Goal: Task Accomplishment & Management: Use online tool/utility

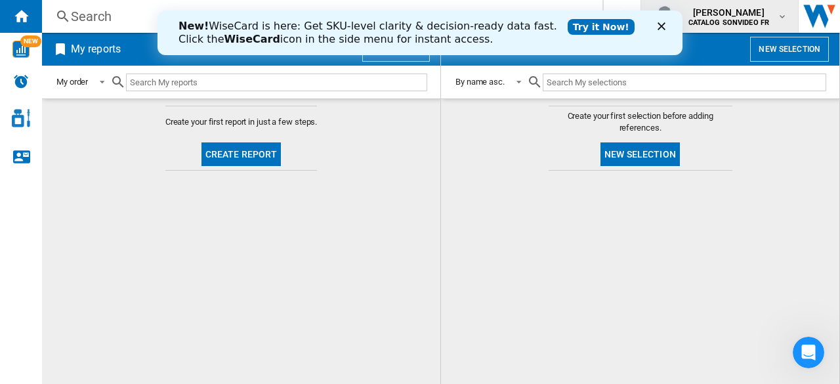
click at [751, 20] on b "CATALOG SONVIDEO FR" at bounding box center [728, 22] width 81 height 9
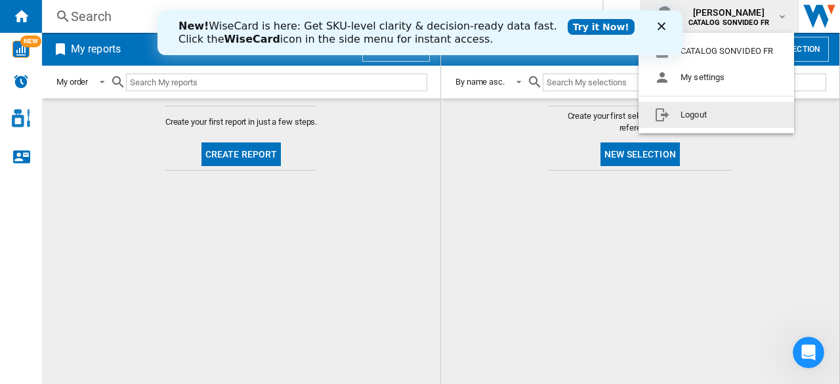
click at [566, 177] on md-backdrop at bounding box center [420, 192] width 840 height 384
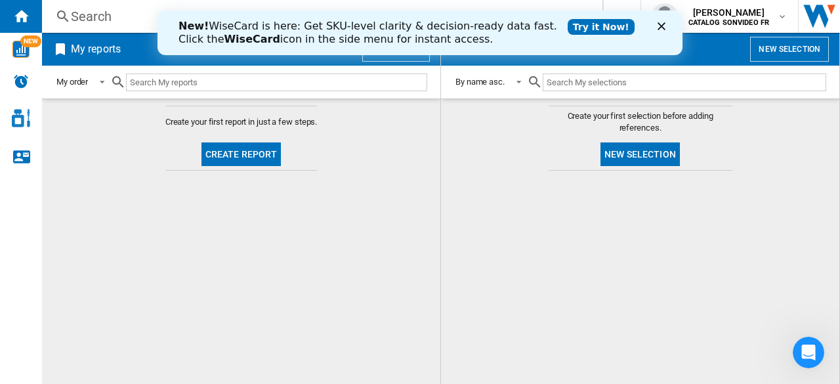
click at [662, 24] on icon "Fermer" at bounding box center [662, 26] width 8 height 8
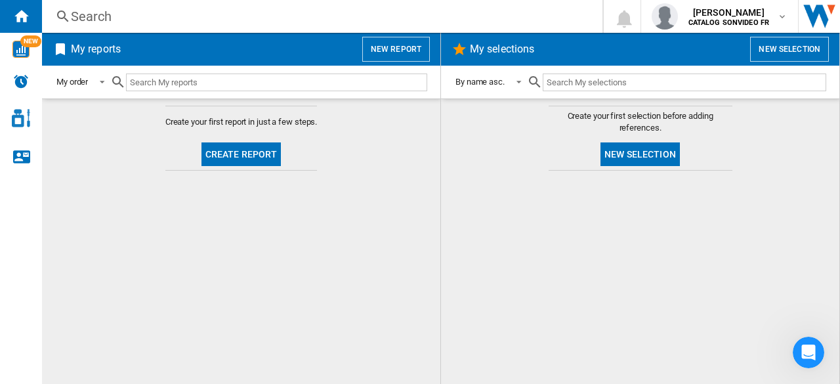
click at [394, 49] on button "New report" at bounding box center [396, 49] width 68 height 25
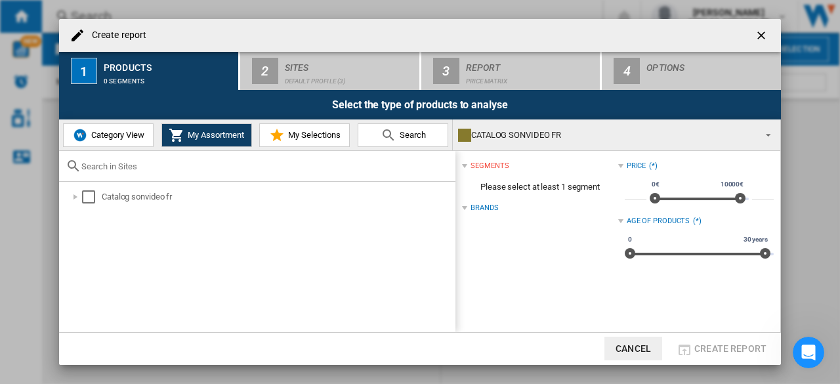
click at [544, 135] on div "CATALOG SONVIDEO FR" at bounding box center [606, 135] width 296 height 18
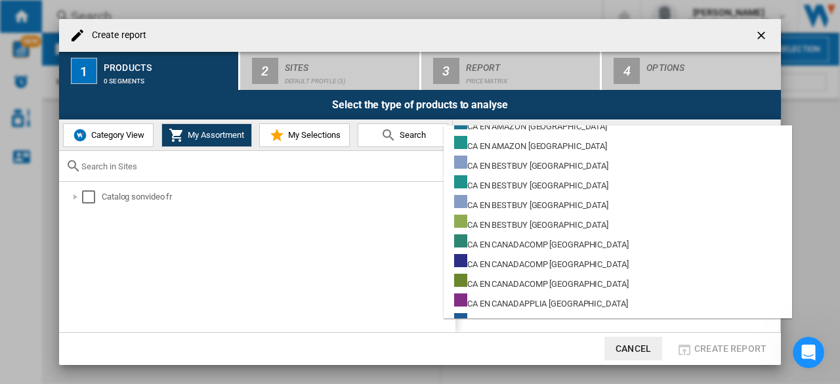
scroll to position [4009, 0]
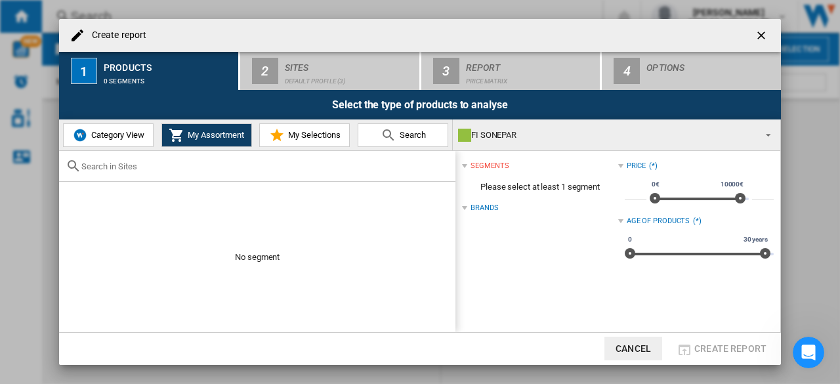
click at [545, 128] on div "FI SONEPAR" at bounding box center [606, 135] width 296 height 18
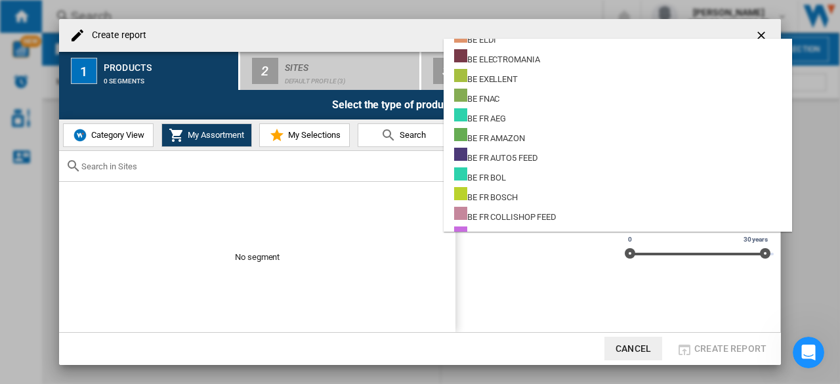
scroll to position [0, 0]
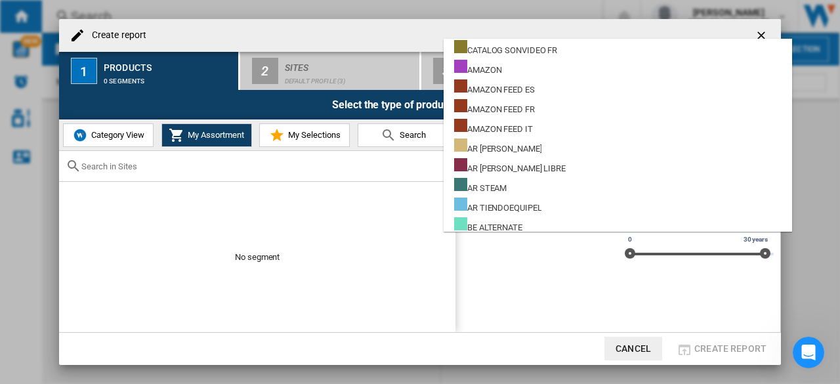
click at [547, 269] on md-backdrop at bounding box center [420, 192] width 840 height 384
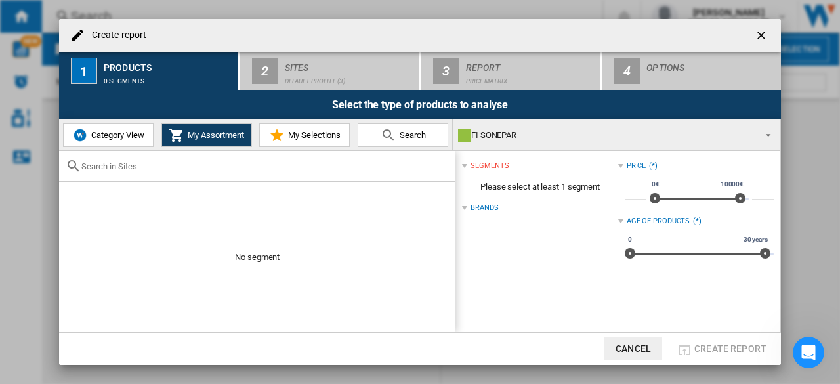
click at [767, 31] on ng-md-icon "getI18NText('BUTTONS.CLOSE_DIALOG')" at bounding box center [763, 37] width 16 height 16
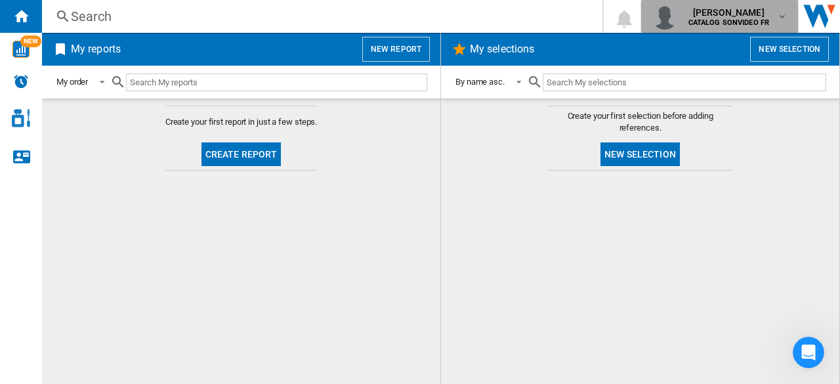
click at [753, 22] on b "CATALOG SONVIDEO FR" at bounding box center [728, 22] width 81 height 9
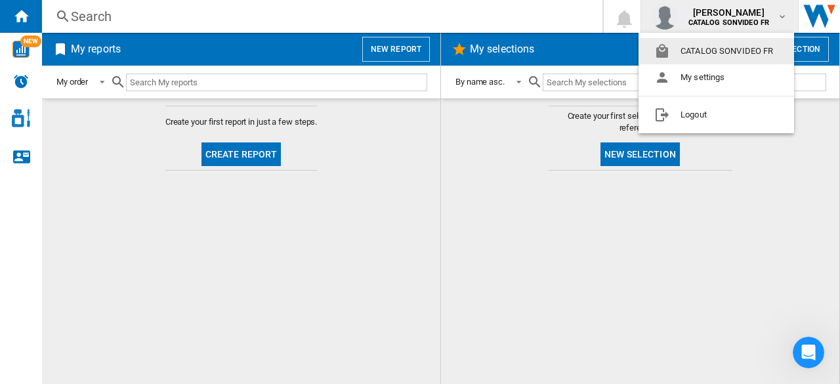
click at [705, 51] on button "CATALOG SONVIDEO FR" at bounding box center [717, 51] width 156 height 26
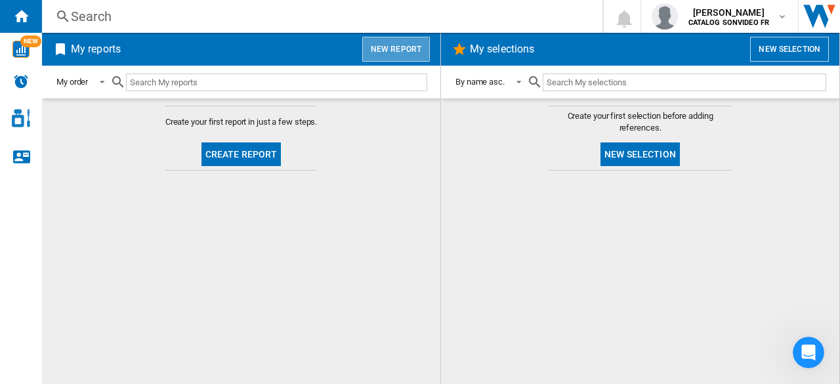
click at [391, 49] on button "New report" at bounding box center [396, 49] width 68 height 25
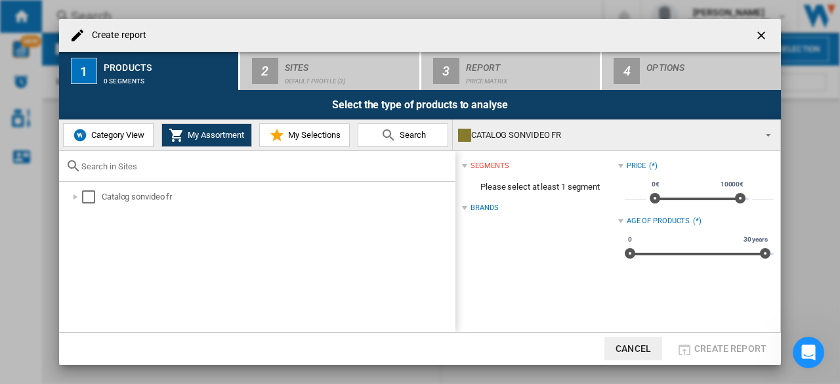
click at [106, 134] on span "Category View" at bounding box center [116, 135] width 56 height 10
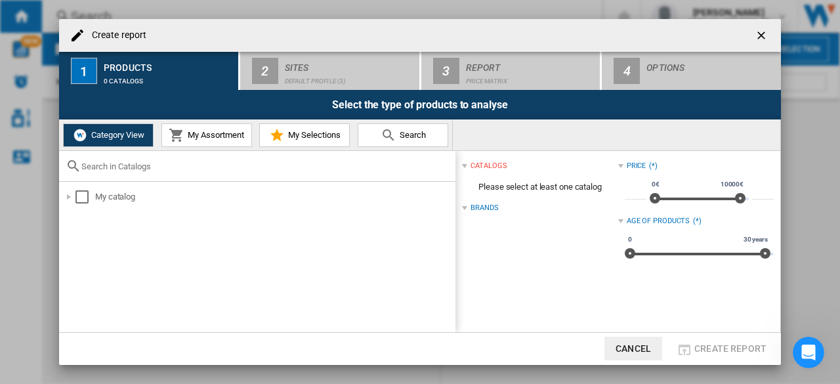
click at [203, 144] on button "My Assortment" at bounding box center [206, 135] width 91 height 24
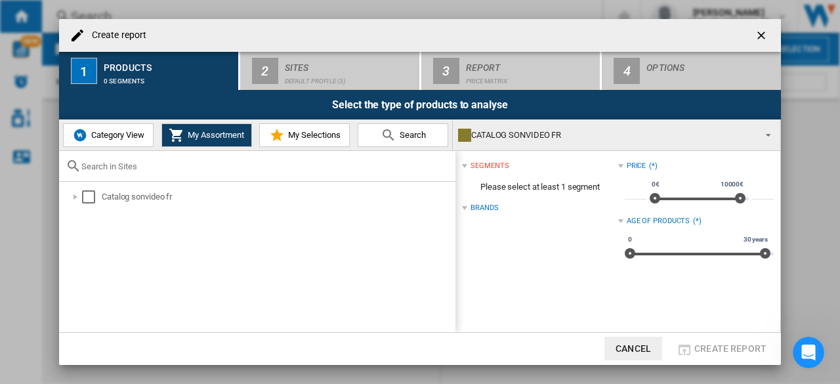
click at [520, 131] on div "CATALOG SONVIDEO FR" at bounding box center [606, 135] width 296 height 18
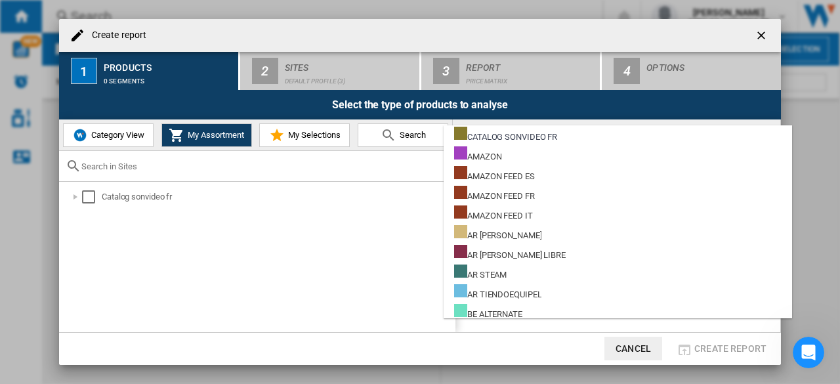
click at [766, 34] on md-backdrop at bounding box center [420, 192] width 840 height 384
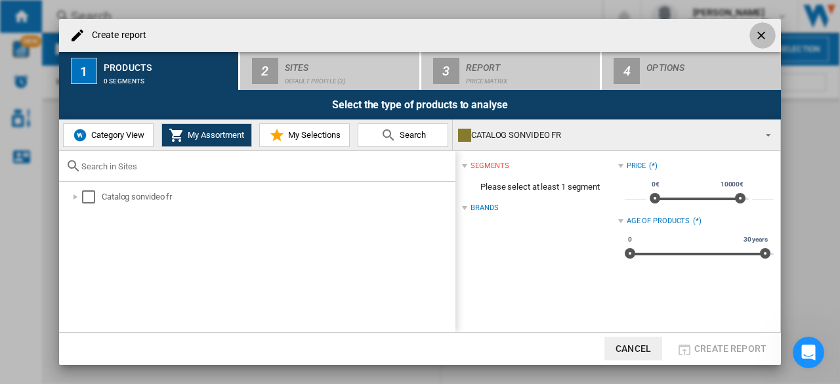
click at [761, 33] on ng-md-icon "getI18NText('BUTTONS.CLOSE_DIALOG')" at bounding box center [763, 37] width 16 height 16
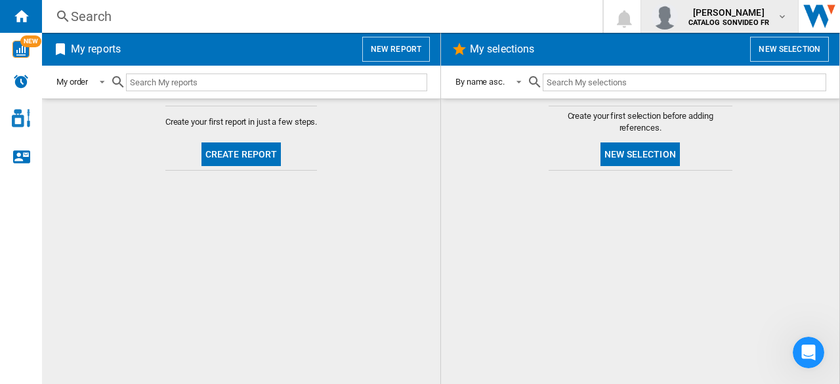
click at [739, 16] on span "[PERSON_NAME]" at bounding box center [728, 12] width 81 height 13
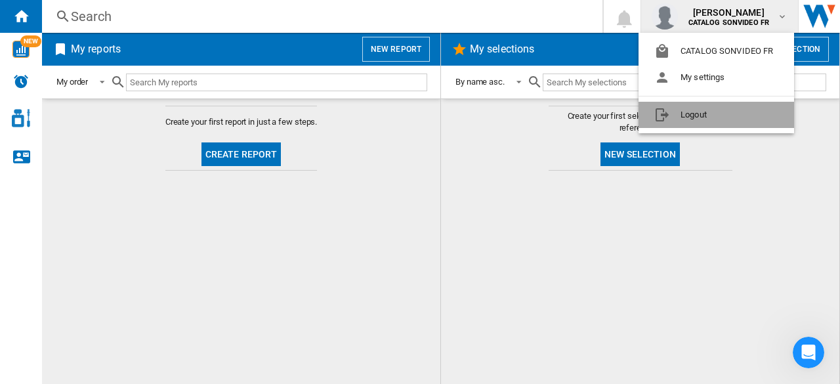
click at [698, 109] on button "Logout" at bounding box center [717, 115] width 156 height 26
